Goal: Task Accomplishment & Management: Use online tool/utility

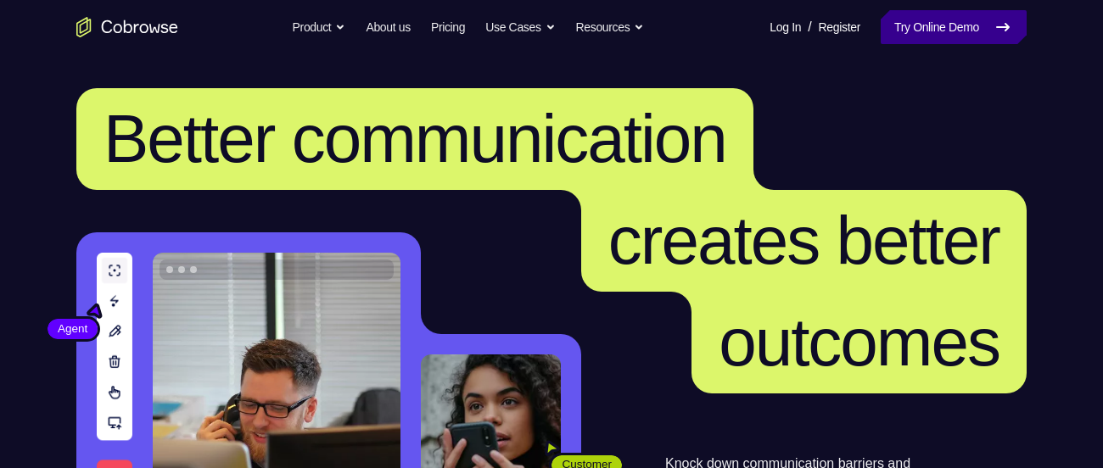
click at [1009, 15] on link "Try Online Demo" at bounding box center [954, 27] width 146 height 34
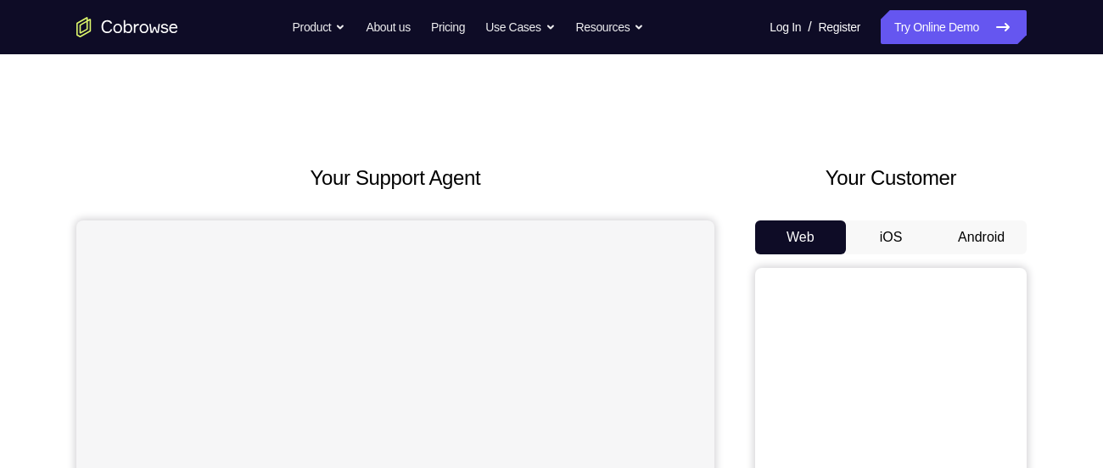
scroll to position [53, 0]
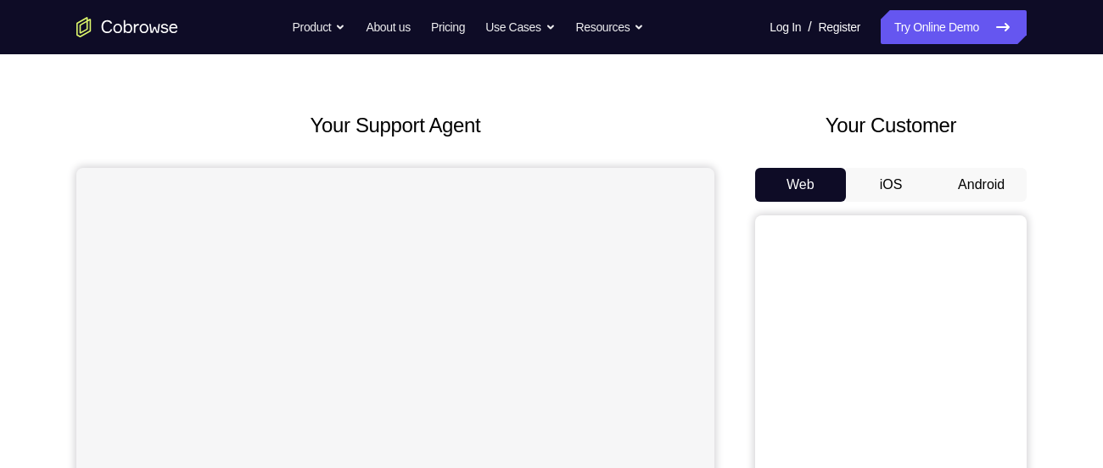
click at [967, 183] on button "Android" at bounding box center [981, 185] width 91 height 34
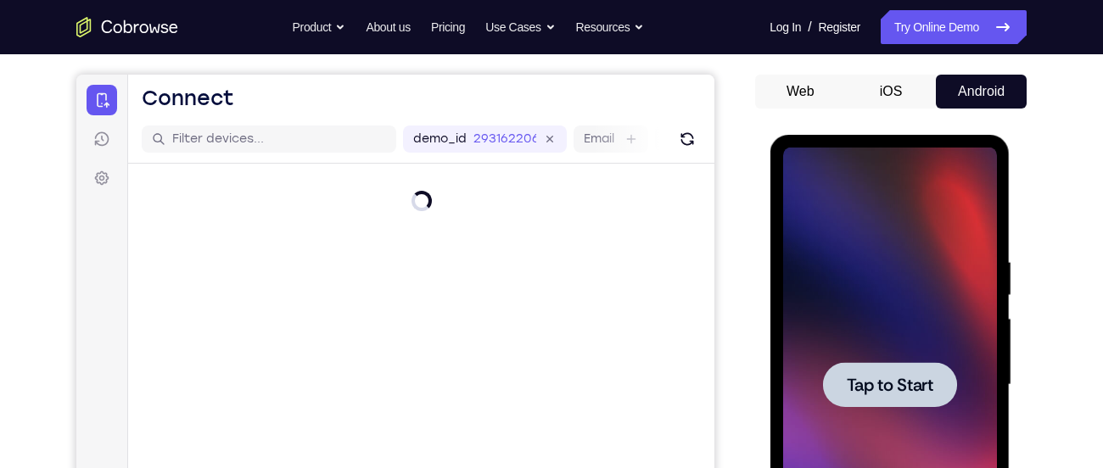
scroll to position [0, 0]
drag, startPoint x: 1649, startPoint y: 361, endPoint x: 874, endPoint y: 293, distance: 777.7
click at [874, 293] on div at bounding box center [889, 385] width 214 height 475
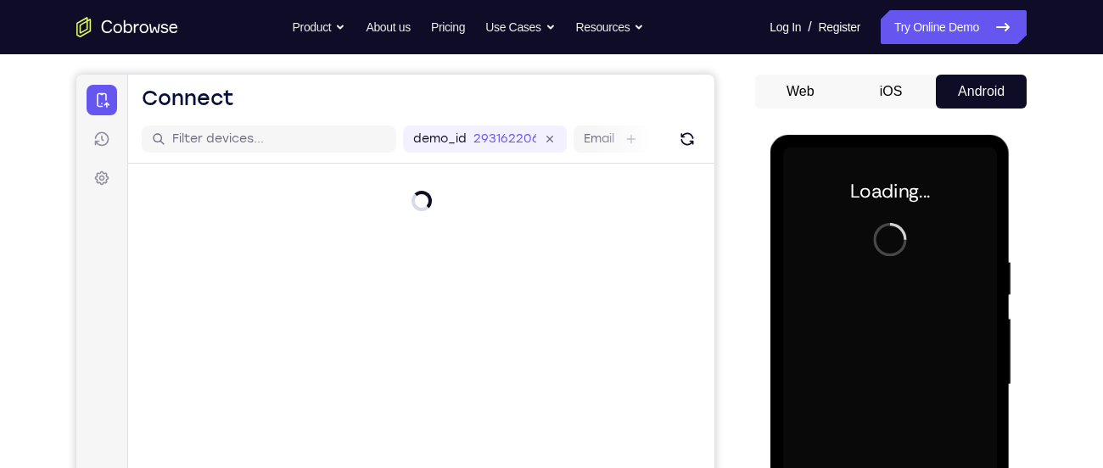
click at [874, 293] on div at bounding box center [889, 385] width 214 height 475
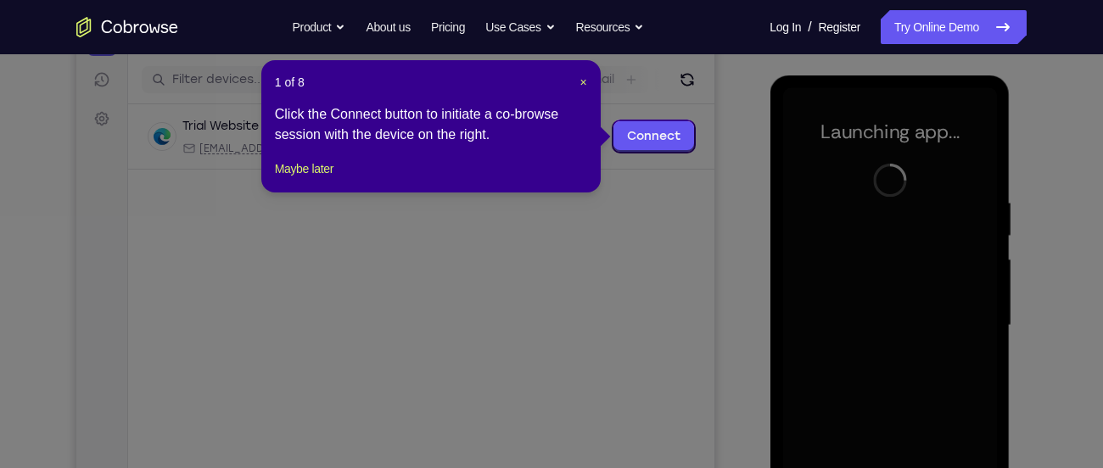
scroll to position [204, 0]
drag, startPoint x: 571, startPoint y: 126, endPoint x: 585, endPoint y: 84, distance: 44.0
click at [585, 84] on span "×" at bounding box center [583, 83] width 7 height 14
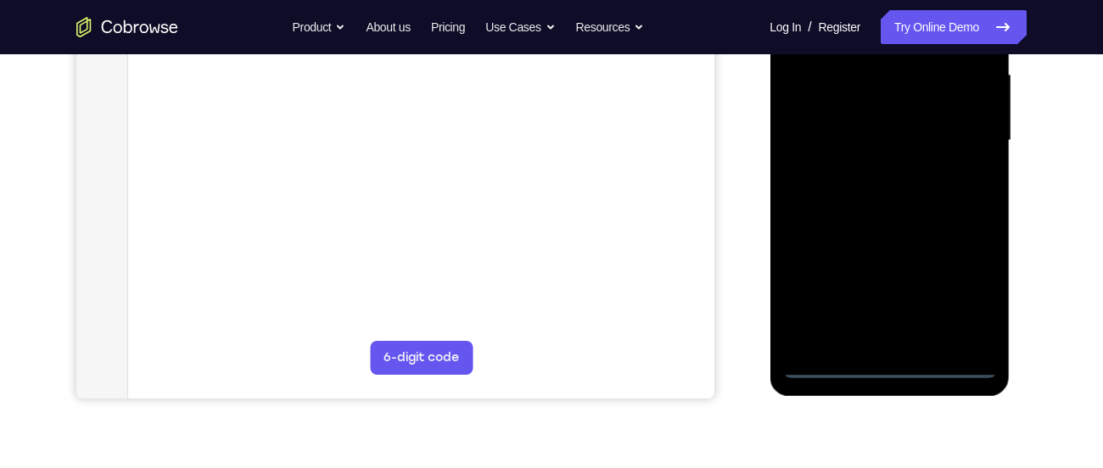
scroll to position [391, 0]
click at [893, 368] on div at bounding box center [889, 139] width 214 height 475
click at [971, 300] on div at bounding box center [889, 139] width 214 height 475
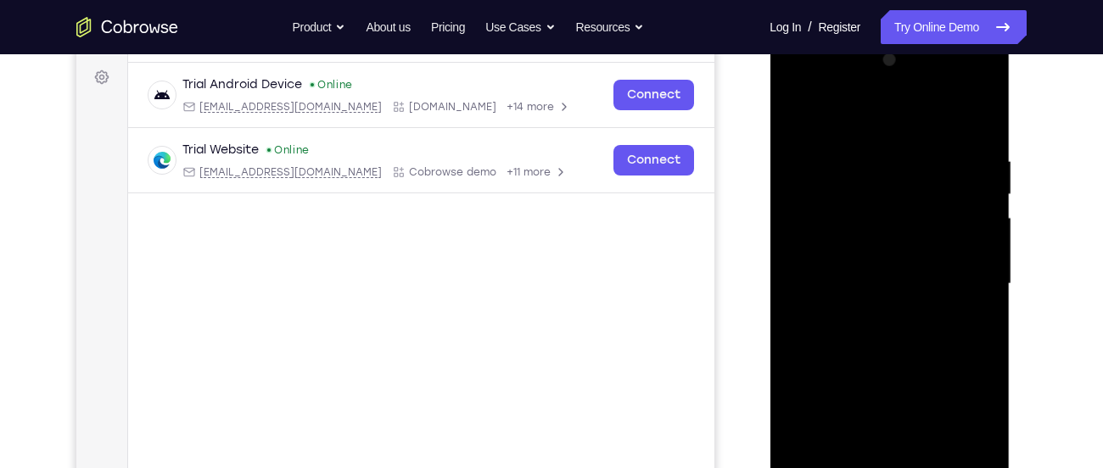
scroll to position [245, 0]
click at [871, 131] on div at bounding box center [889, 285] width 214 height 475
click at [961, 272] on div at bounding box center [889, 285] width 214 height 475
click at [863, 315] on div at bounding box center [889, 285] width 214 height 475
click at [849, 269] on div at bounding box center [889, 285] width 214 height 475
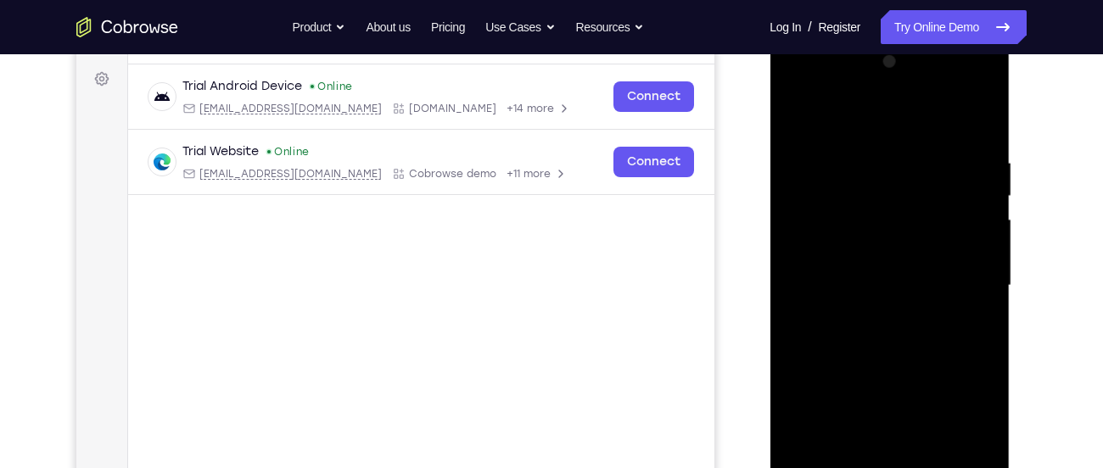
click at [832, 255] on div at bounding box center [889, 285] width 214 height 475
click at [826, 286] on div at bounding box center [889, 285] width 214 height 475
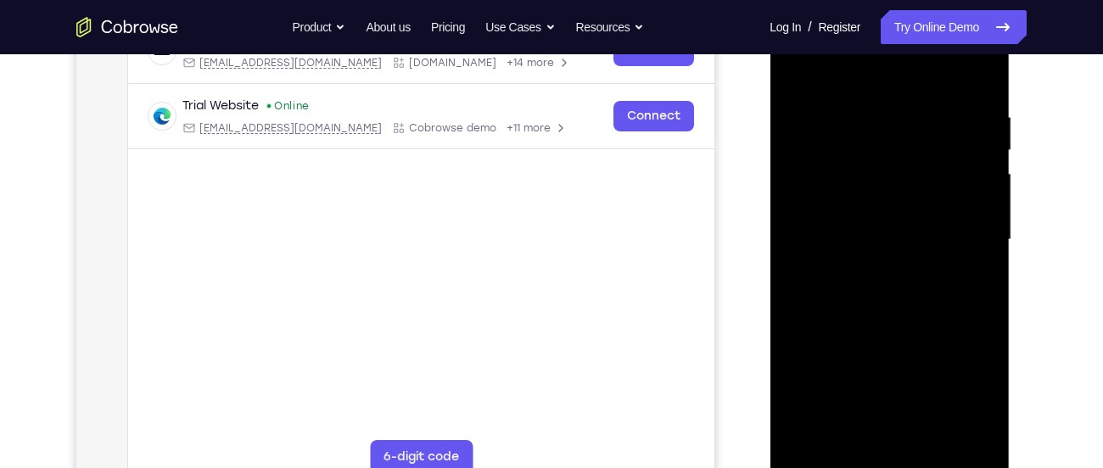
scroll to position [292, 0]
click at [887, 311] on div at bounding box center [889, 239] width 214 height 475
drag, startPoint x: 857, startPoint y: 78, endPoint x: 867, endPoint y: 55, distance: 25.1
click at [867, 55] on div at bounding box center [889, 239] width 214 height 475
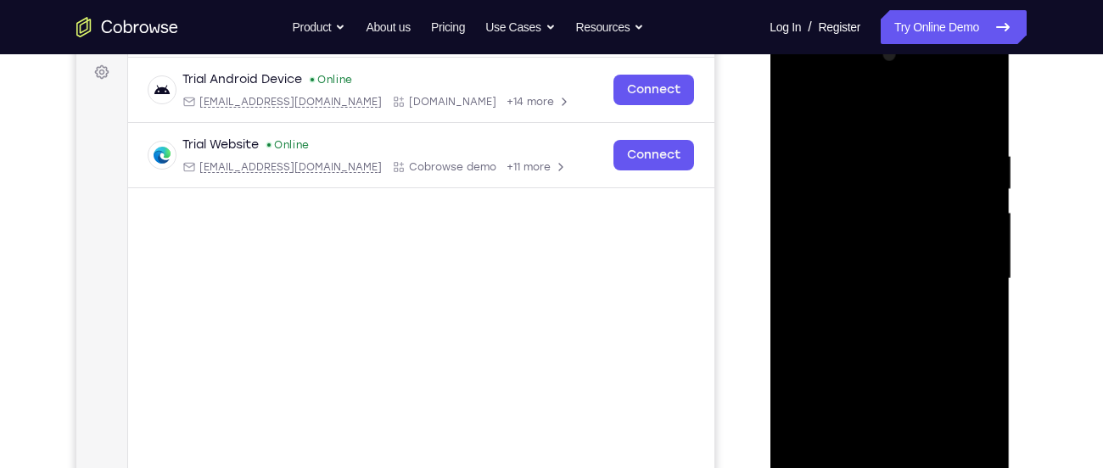
scroll to position [246, 0]
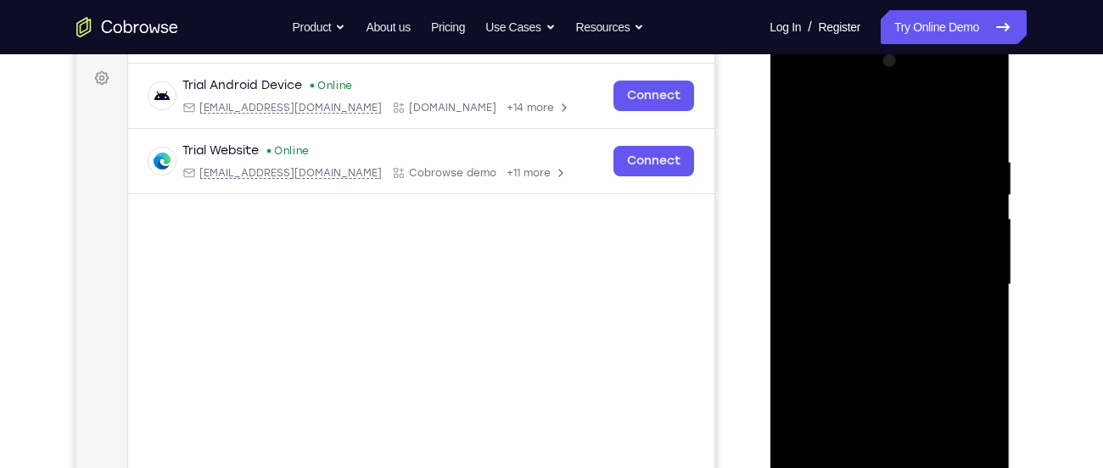
click at [863, 154] on div at bounding box center [889, 285] width 214 height 475
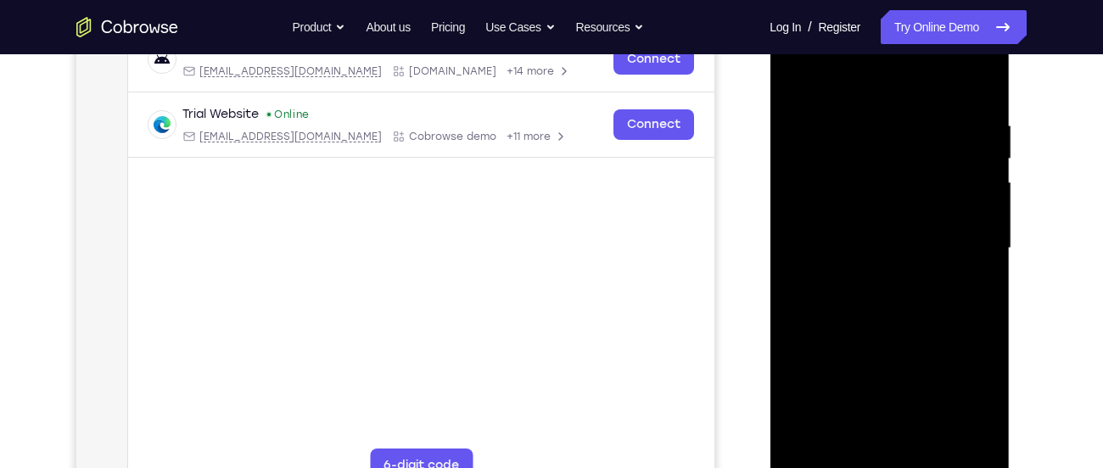
scroll to position [284, 0]
click at [972, 433] on div at bounding box center [889, 246] width 214 height 475
click at [972, 77] on div at bounding box center [889, 246] width 214 height 475
drag, startPoint x: 955, startPoint y: 120, endPoint x: 796, endPoint y: 143, distance: 160.4
click at [796, 143] on div at bounding box center [889, 246] width 214 height 475
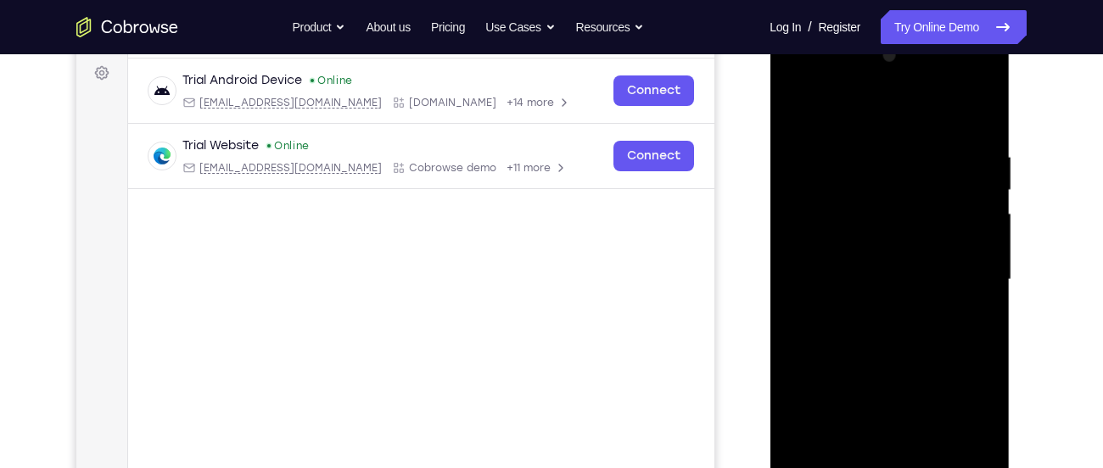
scroll to position [248, 0]
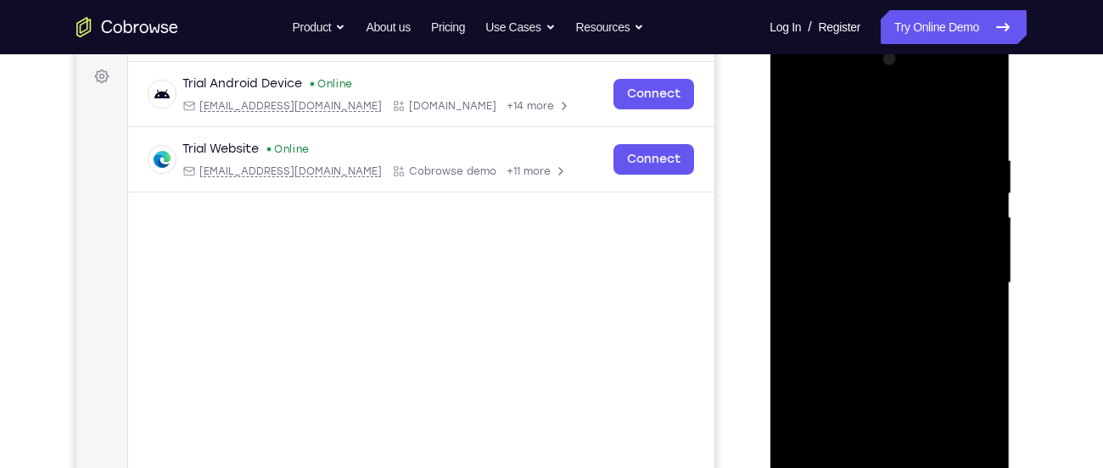
click at [789, 84] on div at bounding box center [889, 283] width 214 height 475
click at [864, 233] on div at bounding box center [889, 283] width 214 height 475
click at [857, 280] on div at bounding box center [889, 283] width 214 height 475
click at [857, 263] on div at bounding box center [889, 283] width 214 height 475
click at [844, 302] on div at bounding box center [889, 283] width 214 height 475
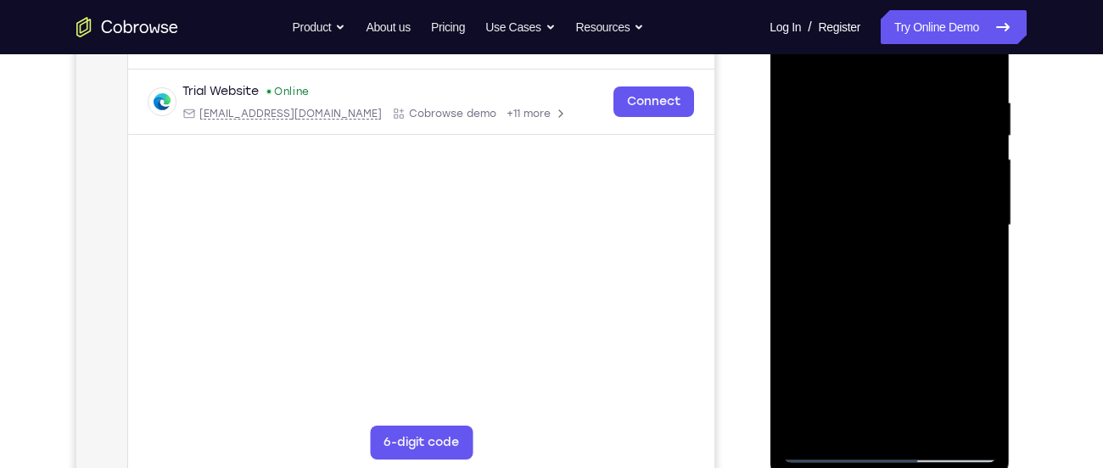
scroll to position [306, 0]
drag, startPoint x: 841, startPoint y: 297, endPoint x: 883, endPoint y: 125, distance: 177.4
click at [883, 125] on div at bounding box center [889, 224] width 214 height 475
click at [896, 417] on div at bounding box center [889, 224] width 214 height 475
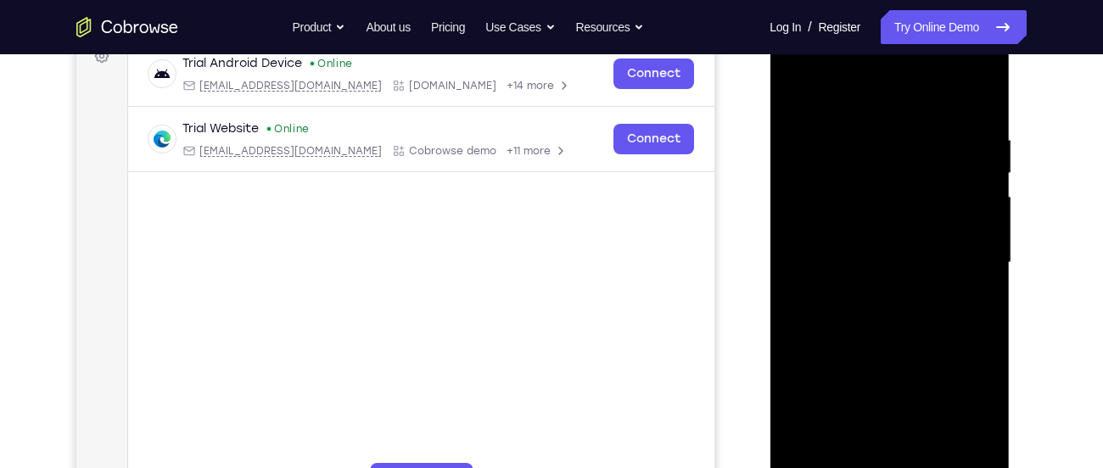
scroll to position [266, 0]
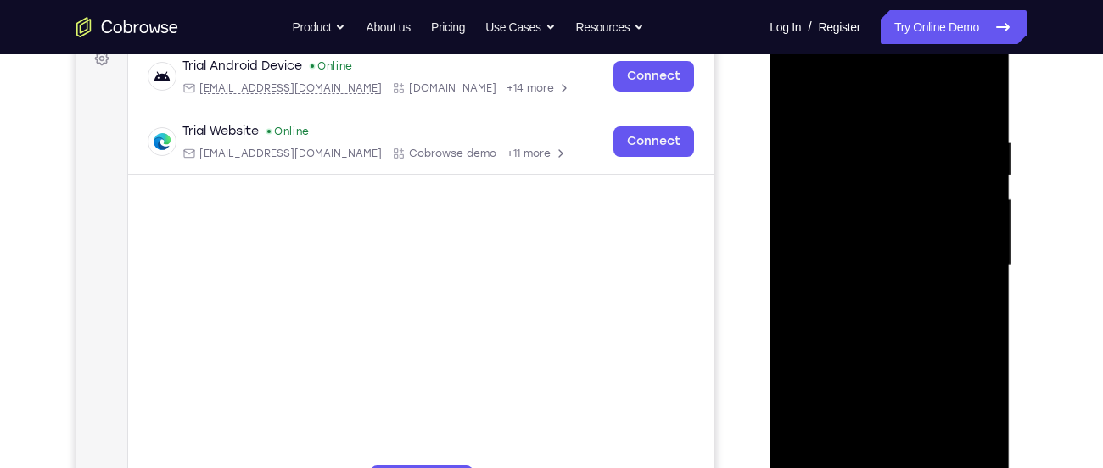
click at [945, 120] on div at bounding box center [889, 265] width 214 height 475
click at [804, 91] on div at bounding box center [889, 265] width 214 height 475
click at [956, 97] on div at bounding box center [889, 265] width 214 height 475
drag, startPoint x: 906, startPoint y: 227, endPoint x: 937, endPoint y: 142, distance: 90.2
click at [937, 142] on div at bounding box center [889, 265] width 214 height 475
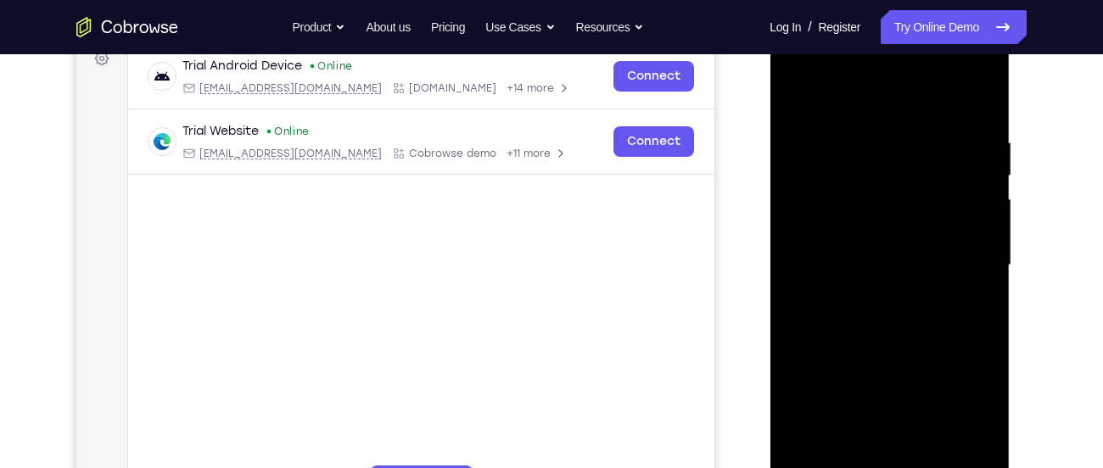
drag, startPoint x: 885, startPoint y: 229, endPoint x: 914, endPoint y: 152, distance: 82.4
click at [914, 152] on div at bounding box center [889, 265] width 214 height 475
drag, startPoint x: 890, startPoint y: 233, endPoint x: 908, endPoint y: 159, distance: 76.8
click at [908, 159] on div at bounding box center [889, 265] width 214 height 475
drag, startPoint x: 892, startPoint y: 238, endPoint x: 910, endPoint y: 174, distance: 67.1
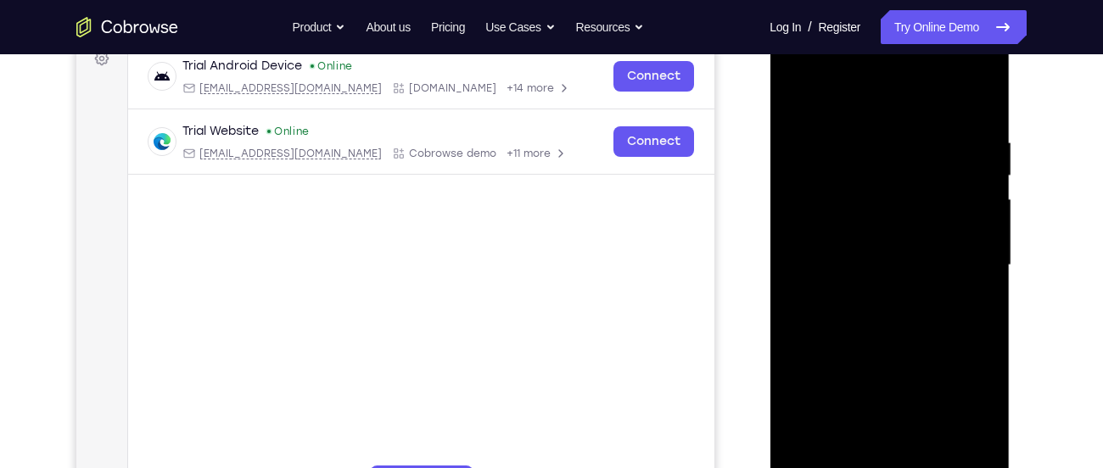
click at [910, 174] on div at bounding box center [889, 265] width 214 height 475
drag, startPoint x: 910, startPoint y: 174, endPoint x: 943, endPoint y: 452, distance: 280.2
click at [943, 452] on div at bounding box center [889, 265] width 214 height 475
click at [888, 97] on div at bounding box center [889, 265] width 214 height 475
click at [793, 95] on div at bounding box center [889, 265] width 214 height 475
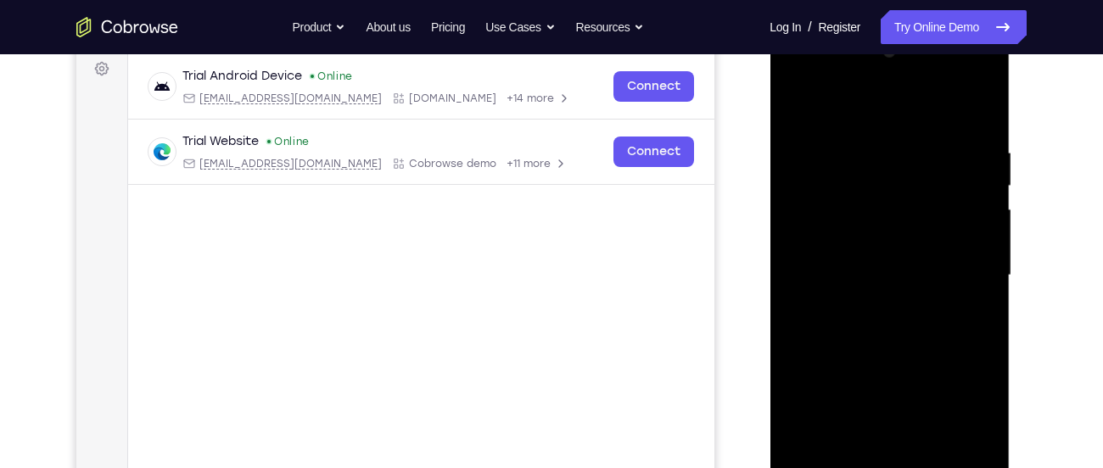
scroll to position [253, 0]
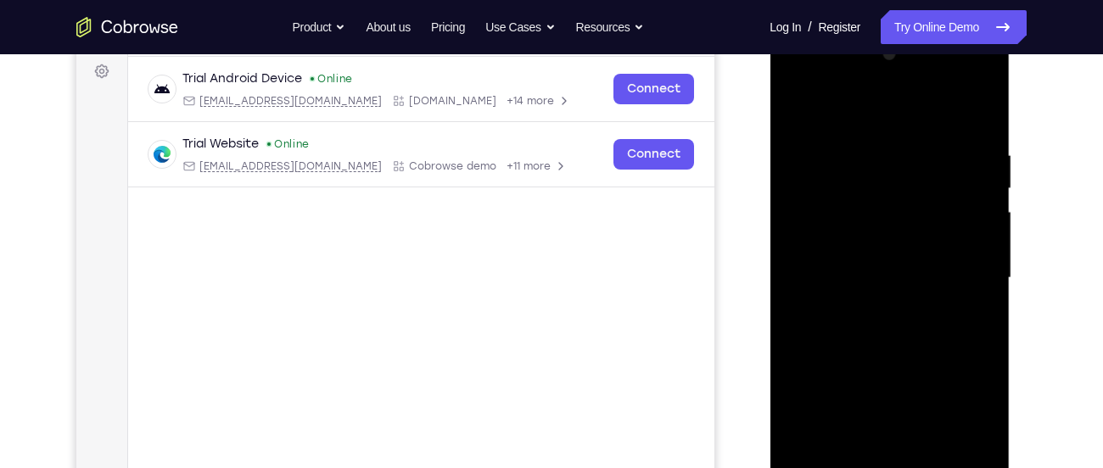
click at [981, 81] on div at bounding box center [889, 278] width 214 height 475
click at [921, 399] on div at bounding box center [889, 278] width 214 height 475
click at [847, 84] on div at bounding box center [889, 278] width 214 height 475
click at [842, 110] on div at bounding box center [889, 278] width 214 height 475
click at [966, 311] on div at bounding box center [889, 278] width 214 height 475
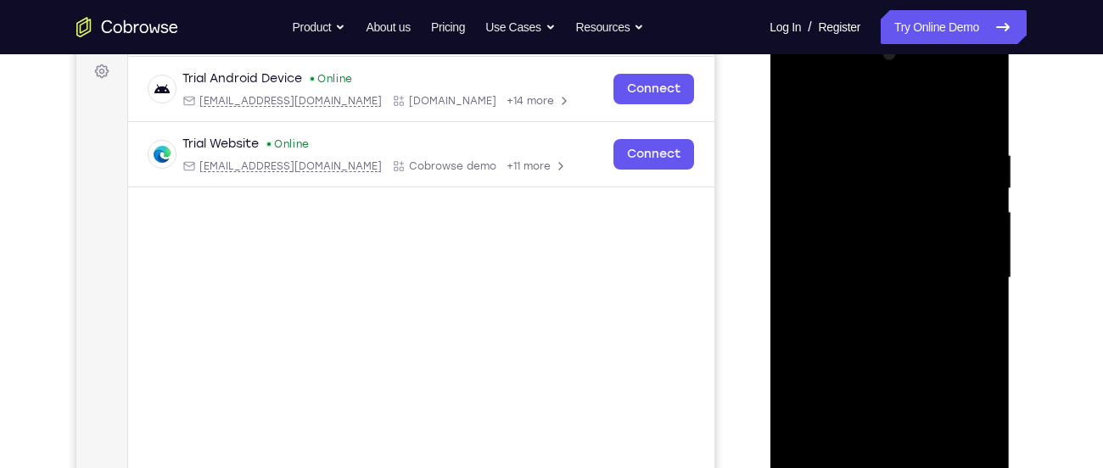
click at [860, 86] on div at bounding box center [889, 278] width 214 height 475
click at [860, 120] on div at bounding box center [889, 278] width 214 height 475
click at [811, 99] on div at bounding box center [889, 278] width 214 height 475
click at [847, 261] on div at bounding box center [889, 278] width 214 height 475
click at [921, 158] on div at bounding box center [889, 278] width 214 height 475
